Goal: Information Seeking & Learning: Find specific fact

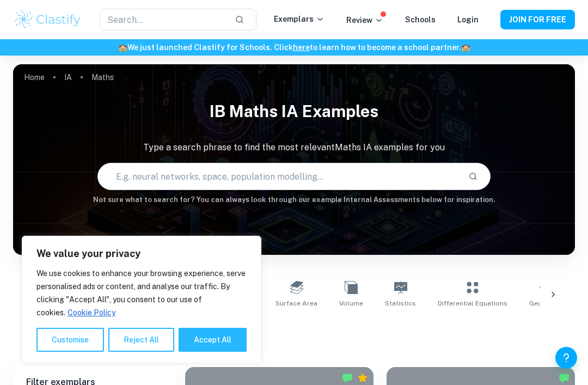
click at [402, 177] on input "text" at bounding box center [279, 176] width 362 height 31
click at [392, 174] on input "text" at bounding box center [279, 176] width 362 height 31
click at [76, 141] on p "Type a search phrase to find the most relevant Maths IA examples for you" at bounding box center [294, 147] width 562 height 13
click at [146, 179] on input "text" at bounding box center [279, 176] width 362 height 31
click at [158, 183] on input "text" at bounding box center [279, 176] width 362 height 31
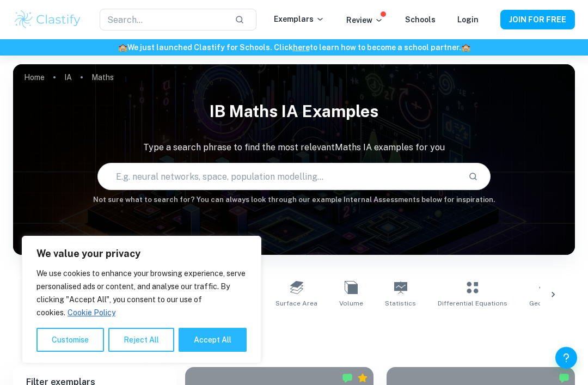
paste input "Encuentra el valor de \[x\]. \[7^{8}=7^{8}\cdot7^x\] \[x=\]"
type input "Encuentra el valor de \[x\]. \[7^{8}=7^{8}\cdot7^x\] \[x=\]"
click at [472, 179] on icon "Search" at bounding box center [474, 177] width 8 height 8
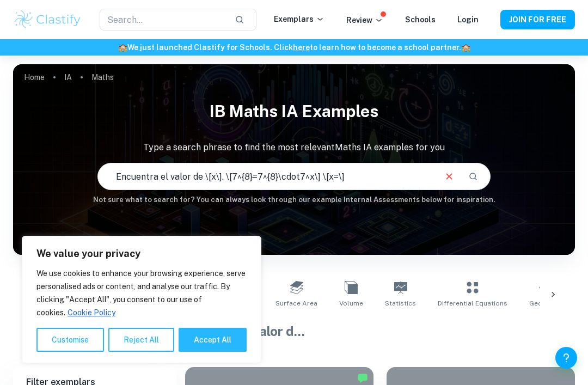
click at [478, 176] on icon "Search" at bounding box center [474, 177] width 10 height 10
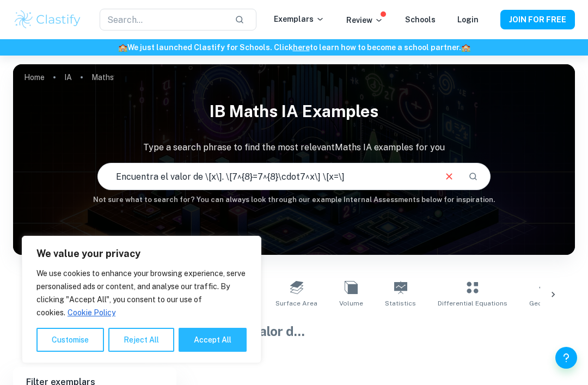
click at [471, 184] on button "Search" at bounding box center [473, 176] width 19 height 19
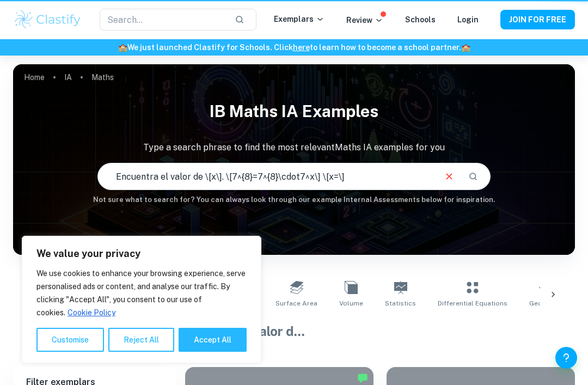
click at [475, 187] on div "Encuentra el valor de \[x\]. \[7^{8}=7^{8}\cdot7^x\] \[x=\] ​" at bounding box center [294, 176] width 392 height 26
click at [483, 178] on button "Search" at bounding box center [473, 176] width 19 height 19
